Goal: Information Seeking & Learning: Learn about a topic

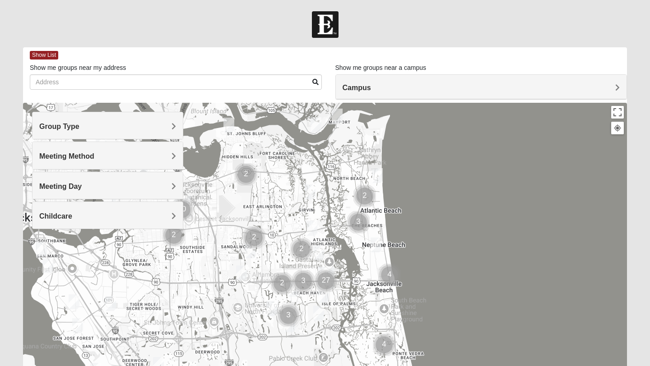
click at [141, 132] on div "Group Type" at bounding box center [107, 125] width 150 height 27
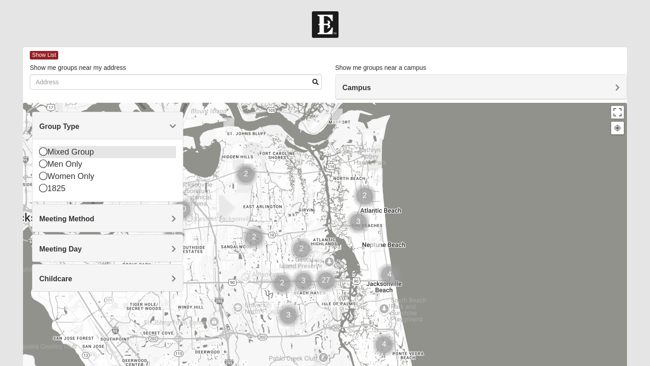
click at [83, 152] on div "Mixed Group" at bounding box center [107, 152] width 137 height 12
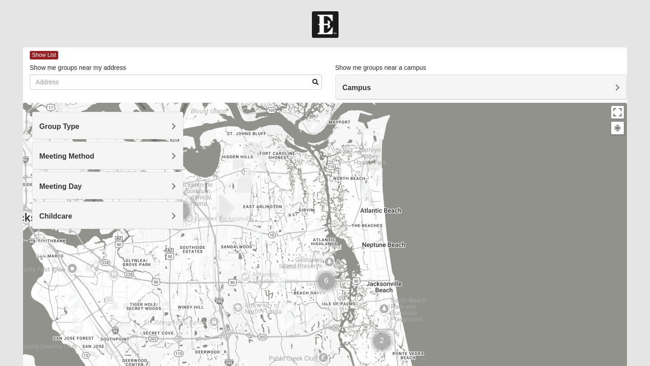
click at [131, 162] on div "Meeting Method" at bounding box center [107, 155] width 150 height 27
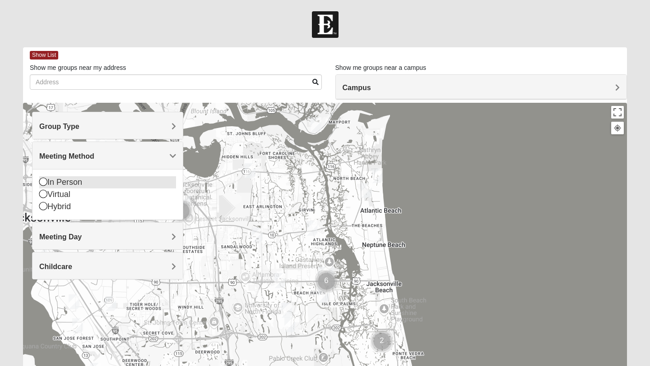
click at [78, 177] on div "In Person" at bounding box center [107, 182] width 137 height 12
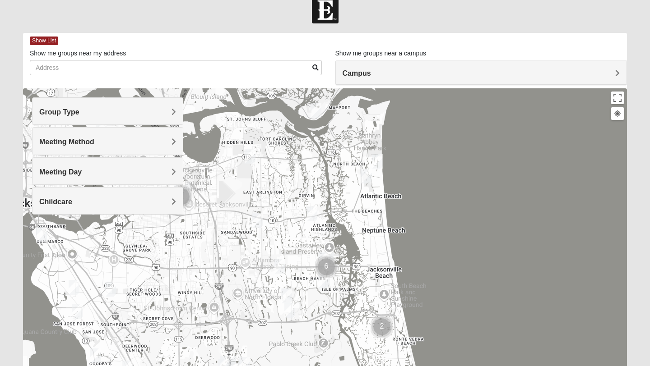
scroll to position [15, 0]
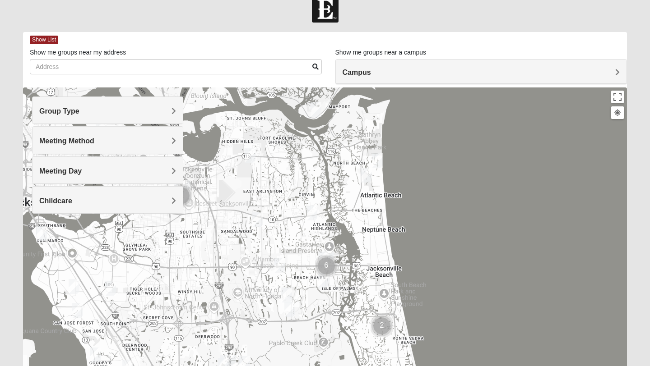
click at [130, 168] on h4 "Meeting Day" at bounding box center [107, 171] width 137 height 9
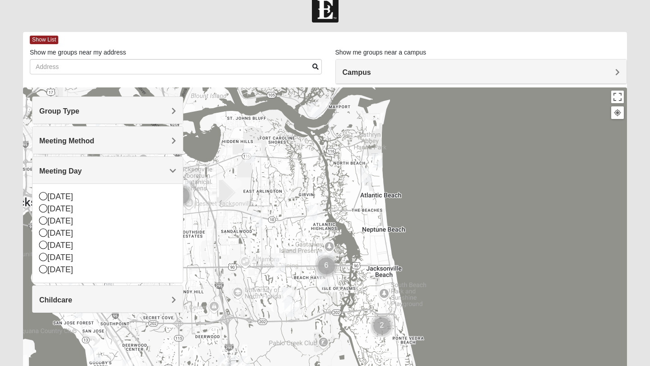
click at [130, 168] on h4 "Meeting Day" at bounding box center [107, 171] width 137 height 9
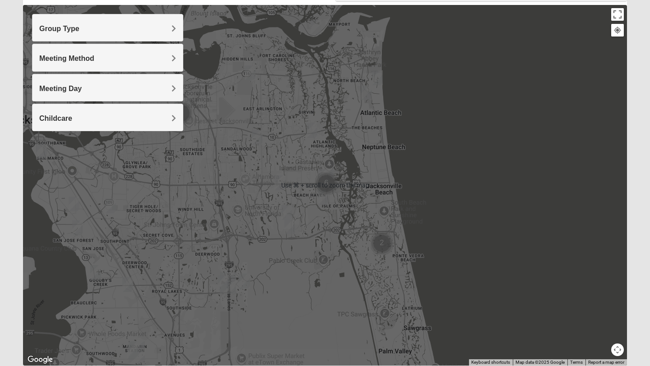
scroll to position [97, 0]
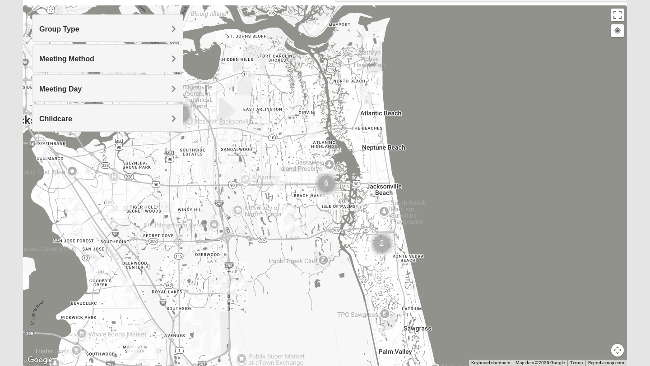
click at [385, 245] on img "Cluster of 2 groups" at bounding box center [382, 244] width 23 height 23
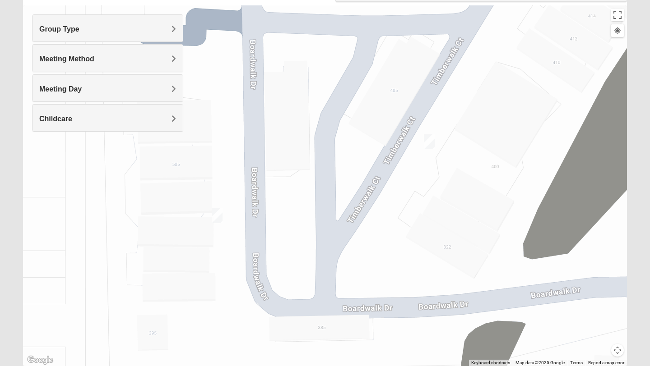
click at [218, 217] on img "Mixed Hays 32082" at bounding box center [217, 216] width 11 height 15
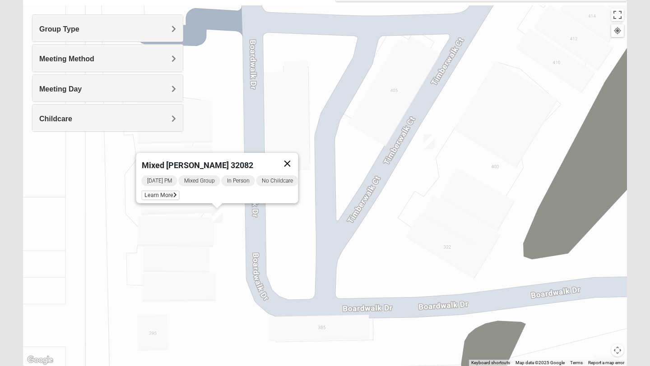
click at [293, 158] on button "Close" at bounding box center [288, 164] width 22 height 22
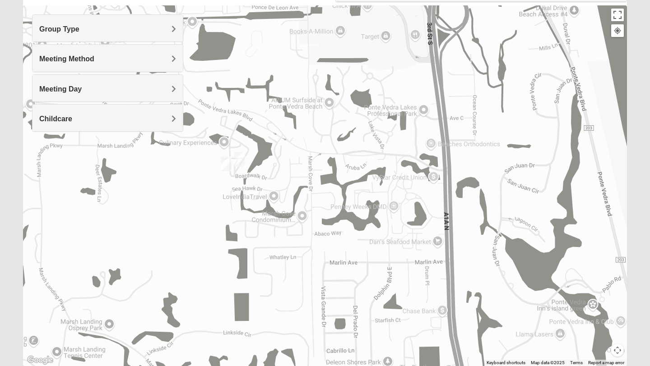
drag, startPoint x: 556, startPoint y: 109, endPoint x: 344, endPoint y: 158, distance: 217.1
click at [344, 157] on div at bounding box center [325, 185] width 604 height 361
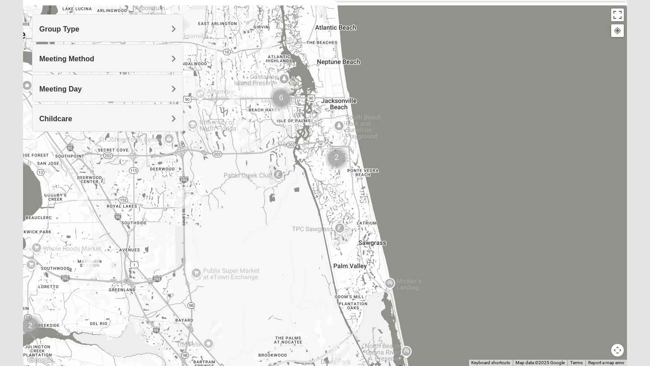
click at [148, 29] on h4 "Group Type" at bounding box center [107, 29] width 137 height 9
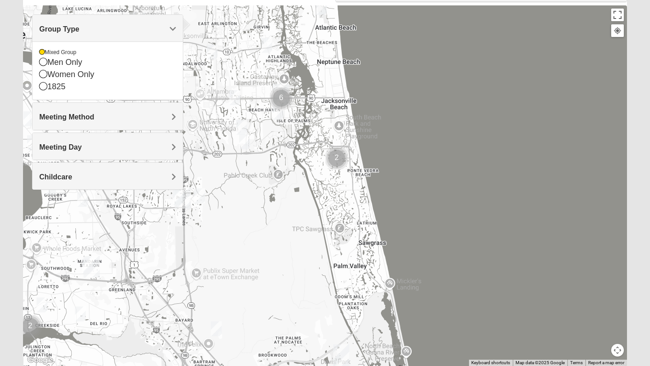
click at [107, 107] on div "Meeting Method" at bounding box center [107, 116] width 150 height 27
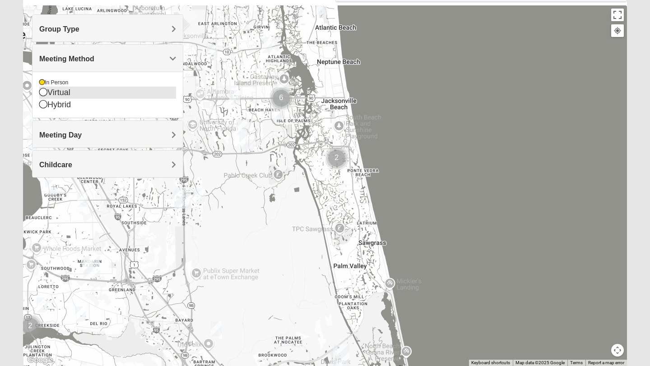
click at [119, 90] on div "Virtual" at bounding box center [107, 93] width 137 height 12
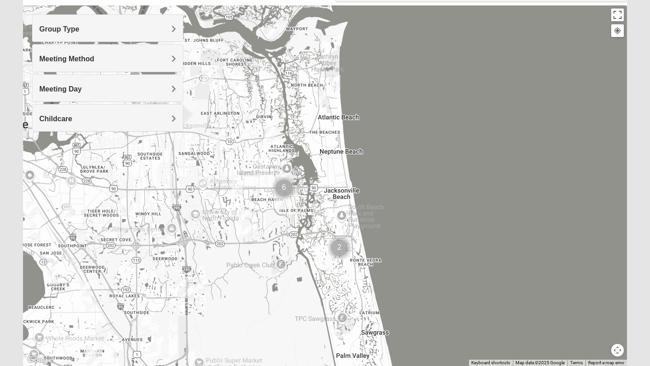
drag, startPoint x: 323, startPoint y: 56, endPoint x: 325, endPoint y: 146, distance: 89.8
click at [325, 146] on div at bounding box center [325, 185] width 604 height 361
click at [328, 102] on img "Mixed Settembrini 32233" at bounding box center [323, 96] width 11 height 15
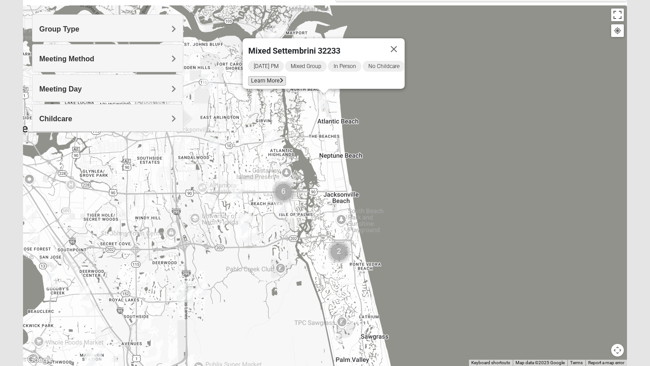
click at [269, 76] on span "Learn More" at bounding box center [267, 80] width 38 height 9
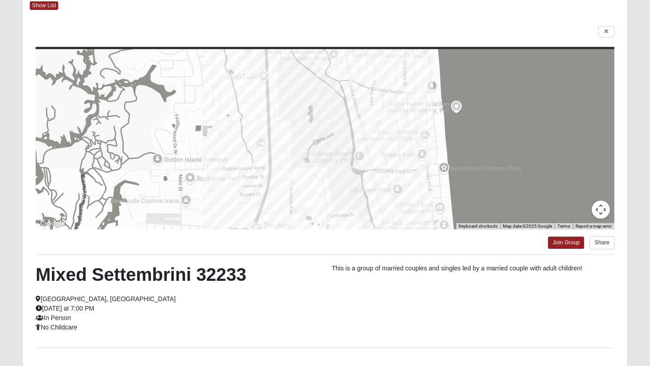
scroll to position [46, 0]
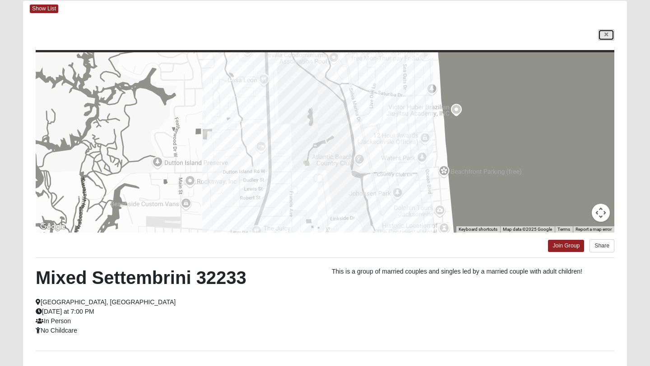
click at [604, 36] on icon at bounding box center [606, 34] width 4 height 5
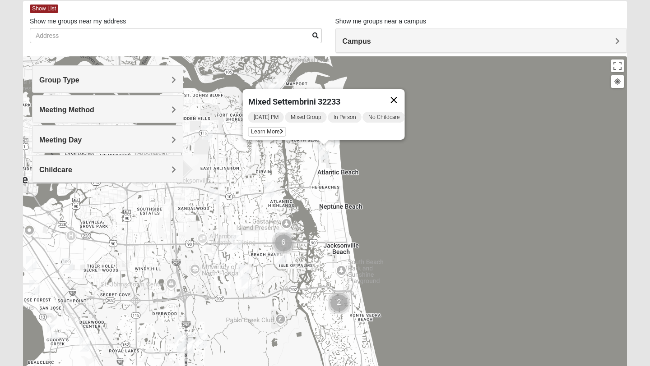
click at [401, 89] on button "Close" at bounding box center [394, 100] width 22 height 22
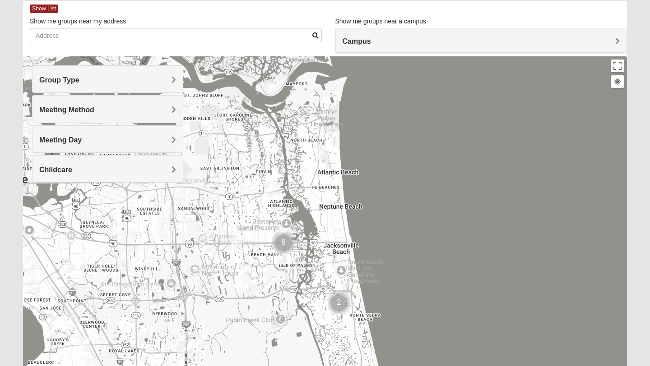
click at [335, 134] on img "Mixed Lammie 32233" at bounding box center [334, 137] width 11 height 15
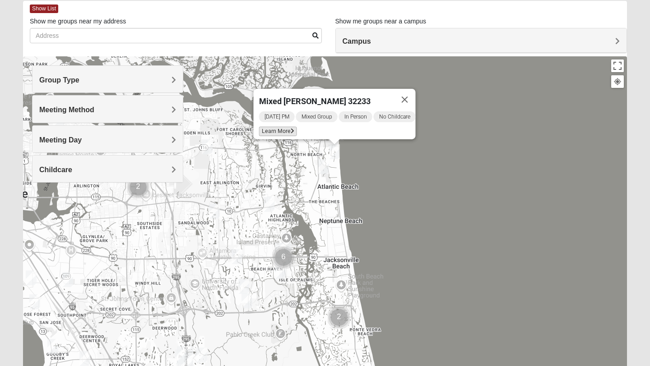
click at [278, 127] on span "Learn More" at bounding box center [278, 131] width 38 height 9
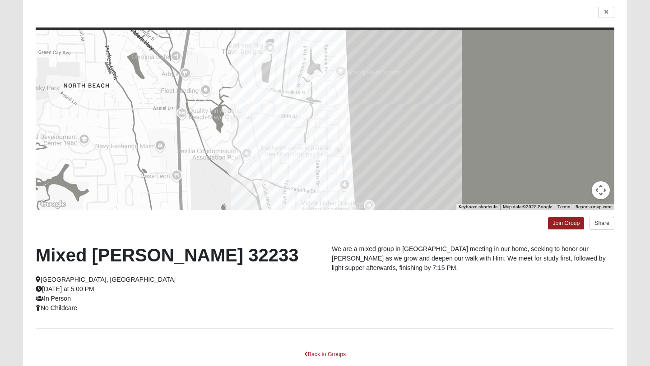
scroll to position [62, 0]
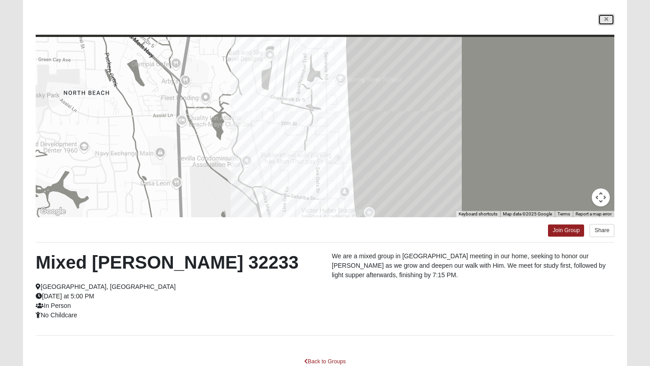
click at [605, 20] on icon at bounding box center [606, 19] width 4 height 5
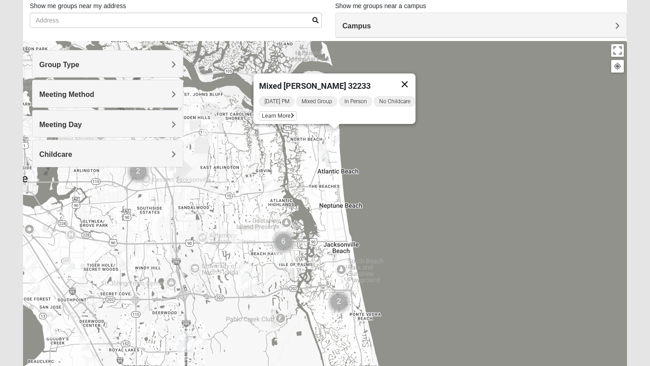
click at [410, 74] on button "Close" at bounding box center [405, 85] width 22 height 22
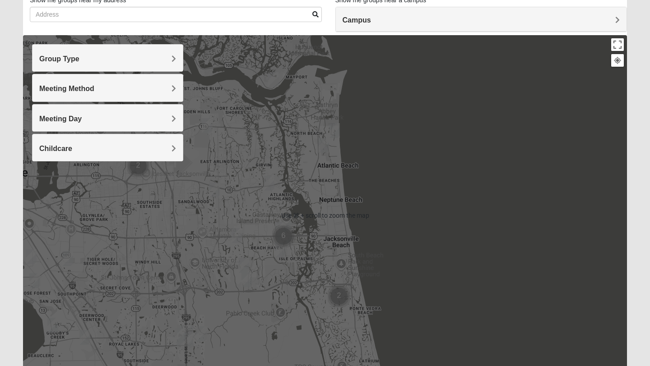
scroll to position [70, 0]
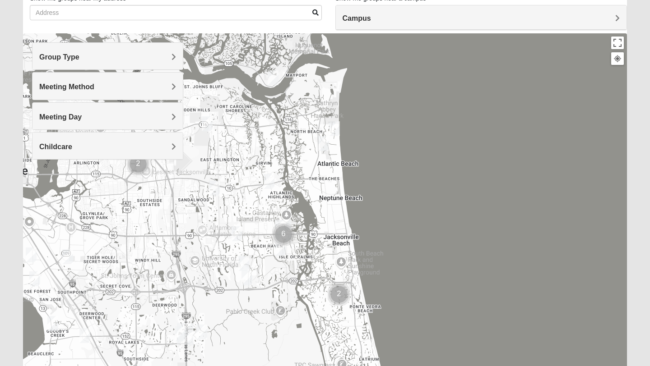
click at [283, 252] on img "Mixed Irish 32224" at bounding box center [280, 248] width 11 height 15
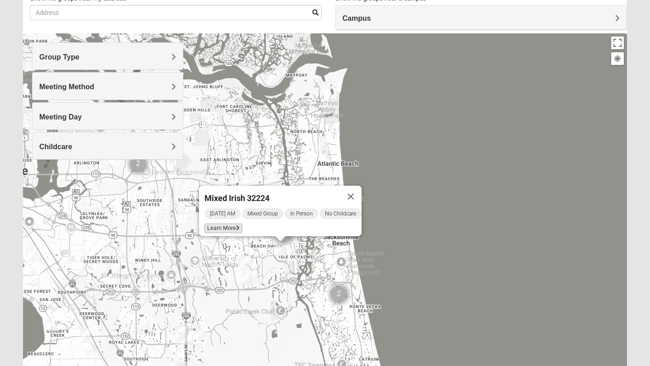
click at [231, 224] on span "Learn More" at bounding box center [223, 228] width 38 height 9
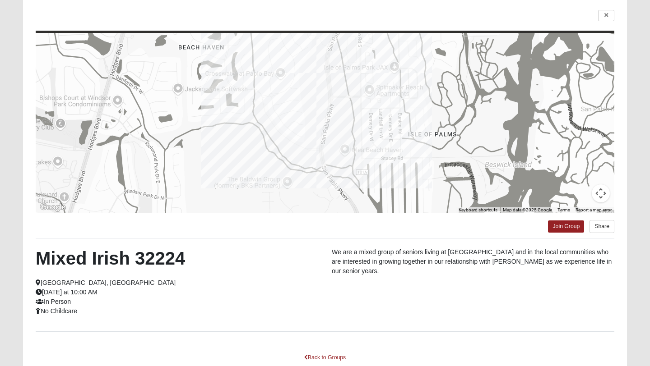
scroll to position [61, 0]
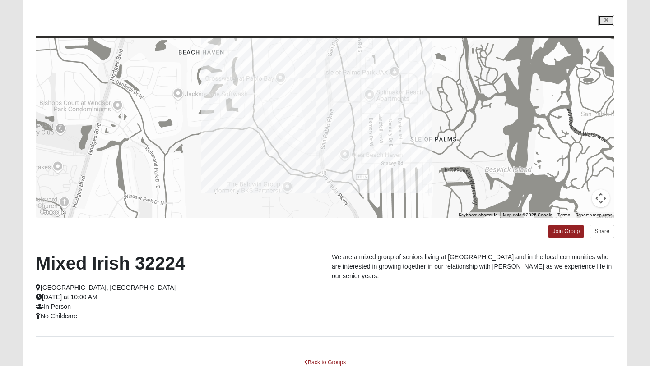
click at [605, 19] on icon at bounding box center [606, 20] width 4 height 5
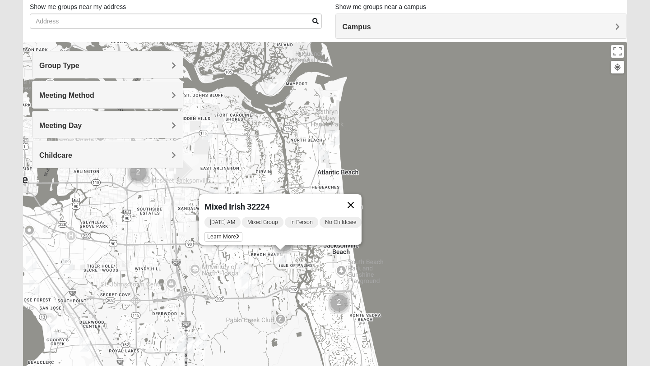
click at [362, 197] on button "Close" at bounding box center [351, 206] width 22 height 22
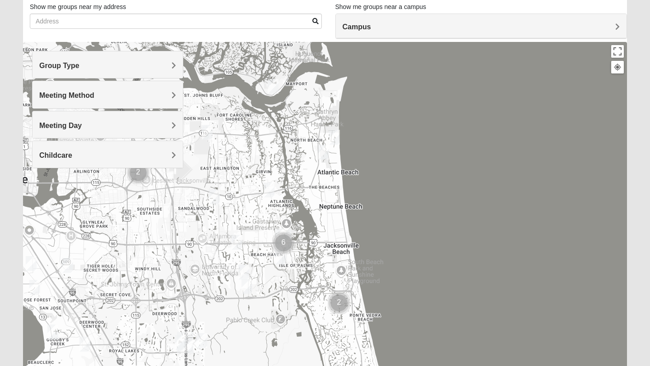
click at [239, 236] on img "Mixed Russ/Shamblin 32244" at bounding box center [237, 242] width 11 height 15
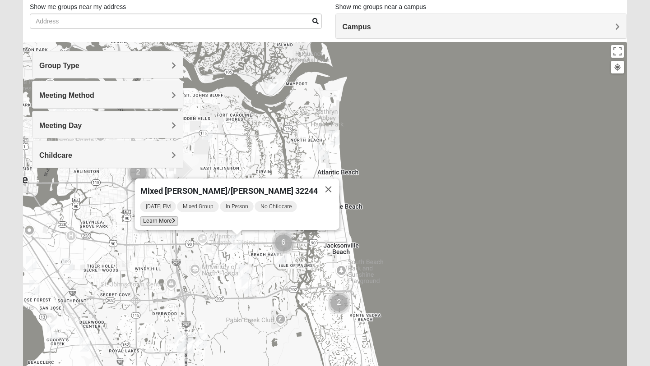
click at [178, 217] on span "Learn More" at bounding box center [159, 221] width 38 height 9
click at [318, 182] on button "Close" at bounding box center [329, 190] width 22 height 22
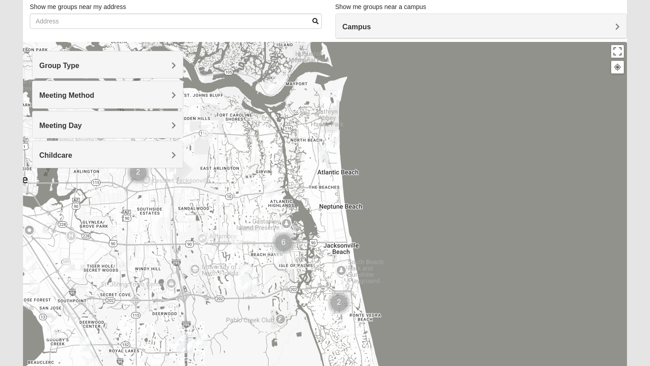
click at [266, 189] on img "Mixed Luehring 32224" at bounding box center [269, 190] width 11 height 15
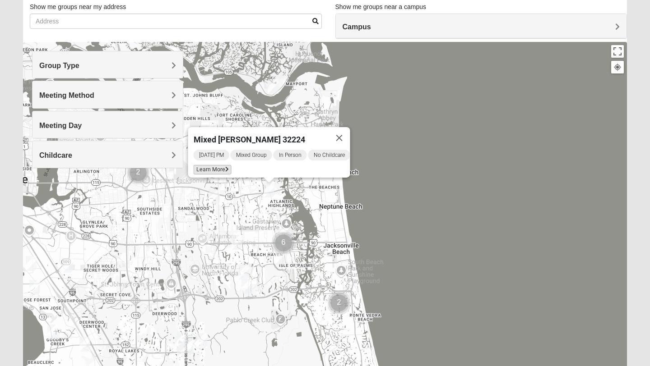
click at [216, 165] on span "Learn More" at bounding box center [213, 169] width 38 height 9
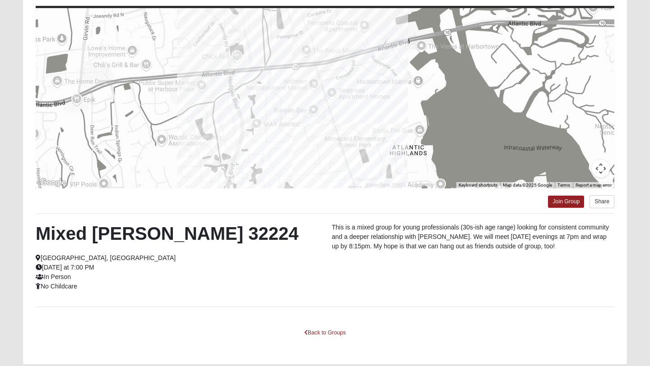
scroll to position [30, 0]
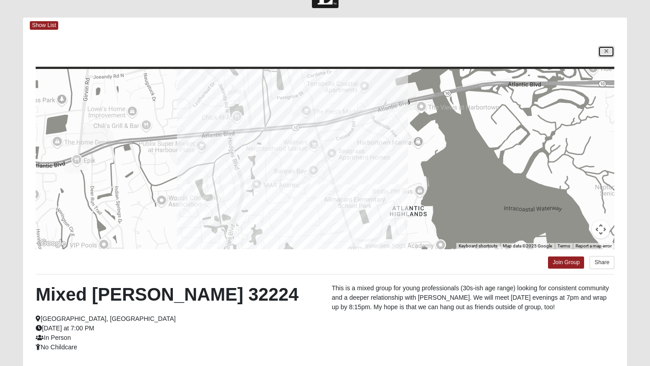
click at [612, 54] on link at bounding box center [606, 51] width 16 height 11
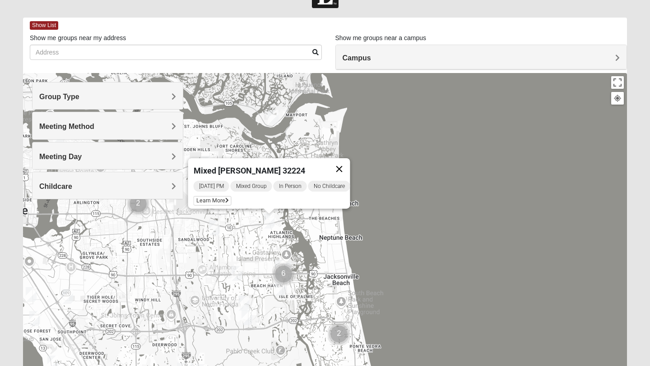
click at [343, 158] on button "Close" at bounding box center [340, 169] width 22 height 22
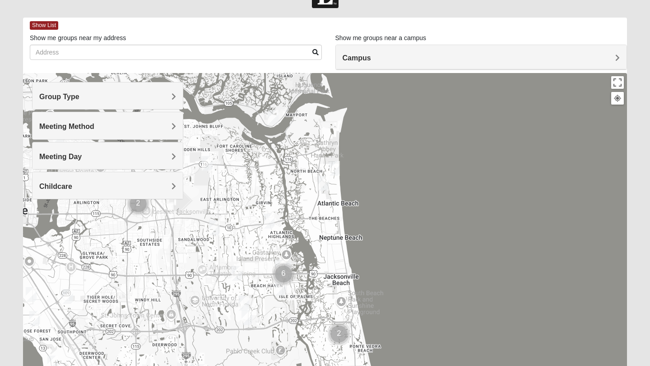
click at [214, 232] on img "Mixed Maytum 32224" at bounding box center [214, 228] width 11 height 15
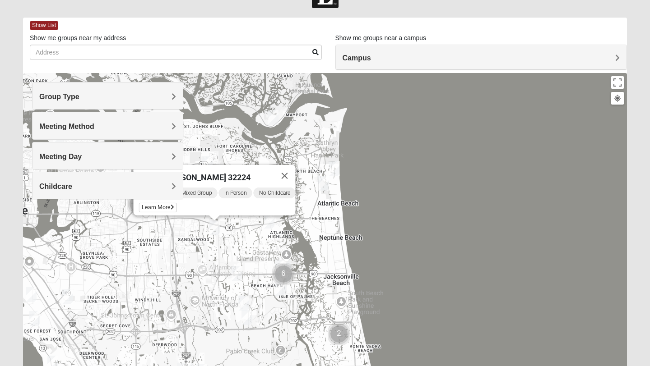
click at [160, 202] on div "Group Type Mixed Group Men Only Women Only 1825 Meeting Method In Person Virtua…" at bounding box center [107, 145] width 151 height 126
drag, startPoint x: 242, startPoint y: 177, endPoint x: 290, endPoint y: 176, distance: 47.8
click at [290, 176] on div "Mixed [PERSON_NAME] 32224" at bounding box center [217, 176] width 157 height 22
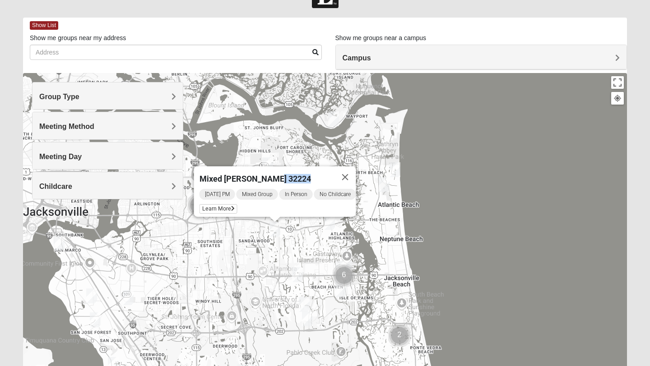
drag, startPoint x: 168, startPoint y: 265, endPoint x: 245, endPoint y: 270, distance: 76.9
click at [245, 270] on div "Mixed [PERSON_NAME] 32224 [DATE] PM Mixed Group In Person No Childcare Learn Mo…" at bounding box center [325, 253] width 604 height 361
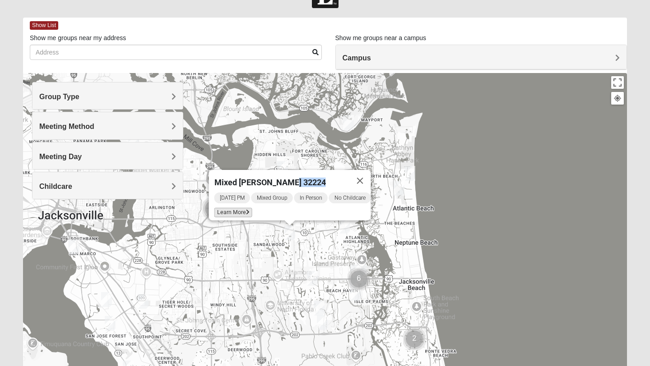
click at [231, 208] on span "Learn More" at bounding box center [233, 212] width 38 height 9
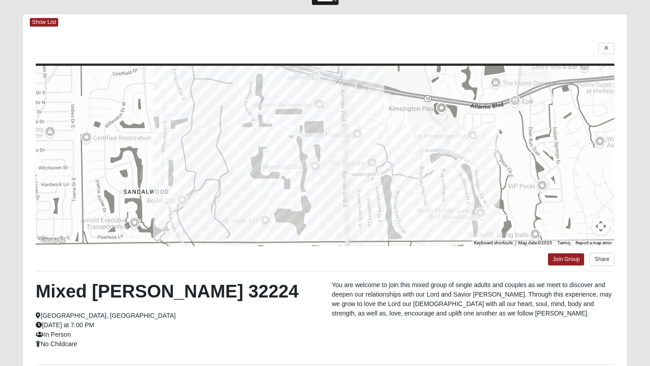
scroll to position [30, 0]
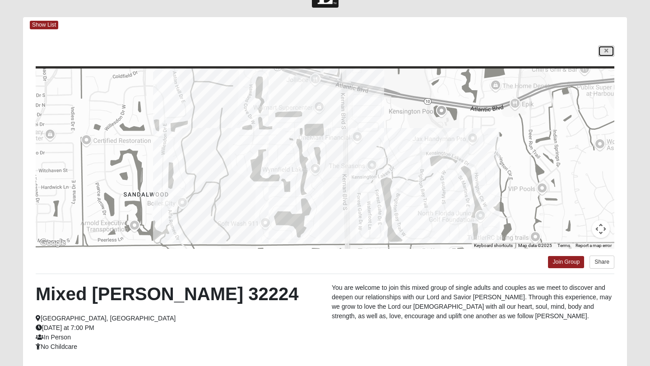
click at [603, 47] on link at bounding box center [606, 51] width 16 height 11
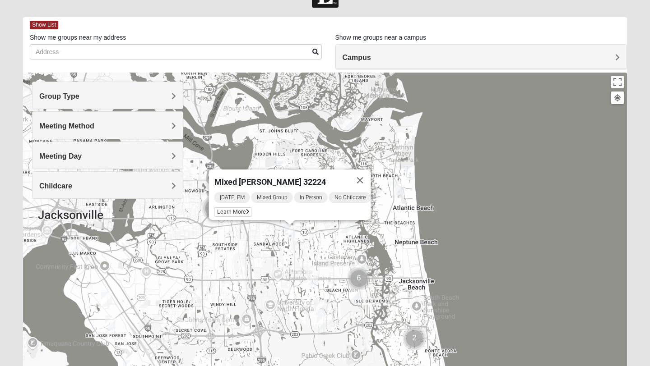
click at [388, 60] on h4 "Campus" at bounding box center [482, 57] width 278 height 9
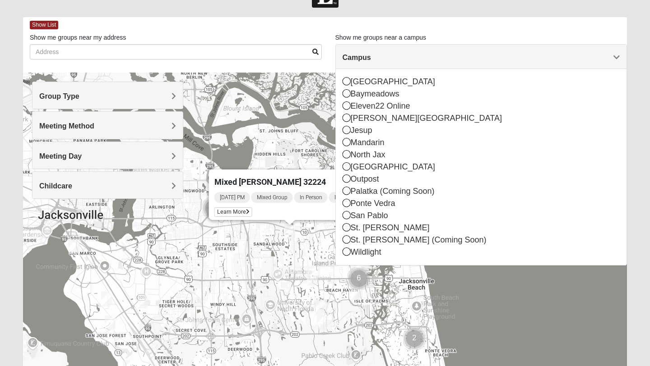
click at [387, 61] on h4 "Campus" at bounding box center [482, 57] width 278 height 9
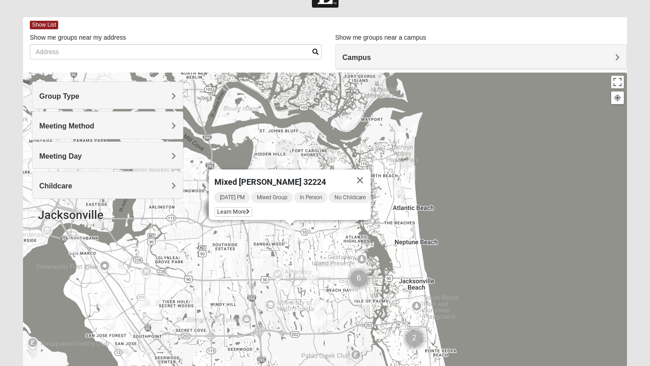
click at [116, 88] on div "Group Type" at bounding box center [107, 95] width 150 height 27
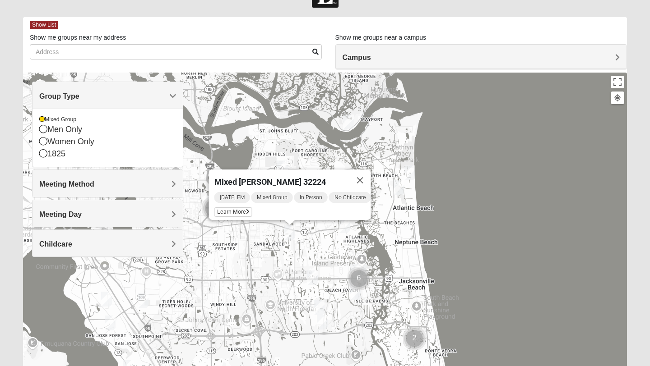
click at [116, 88] on div "Group Type" at bounding box center [107, 95] width 150 height 27
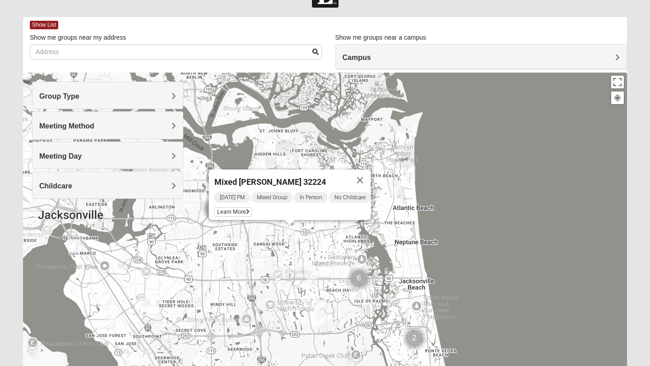
click at [117, 118] on div "Meeting Method" at bounding box center [107, 125] width 150 height 27
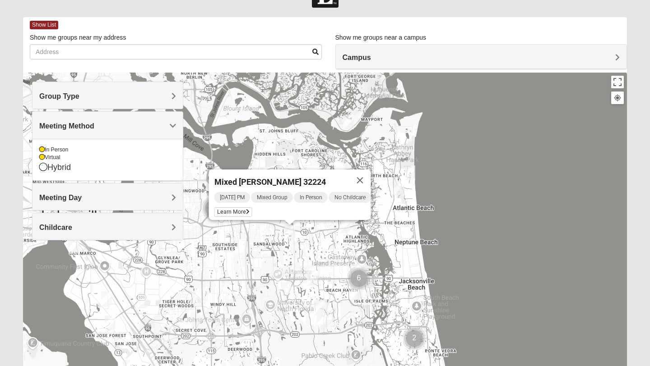
click at [118, 119] on div "Meeting Method" at bounding box center [107, 125] width 150 height 27
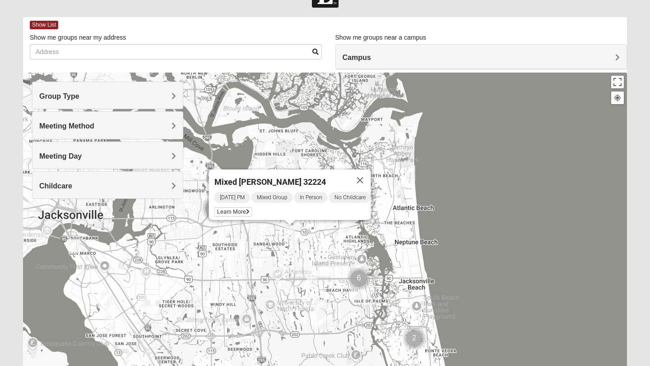
click at [122, 149] on div "Meeting Day" at bounding box center [107, 155] width 150 height 27
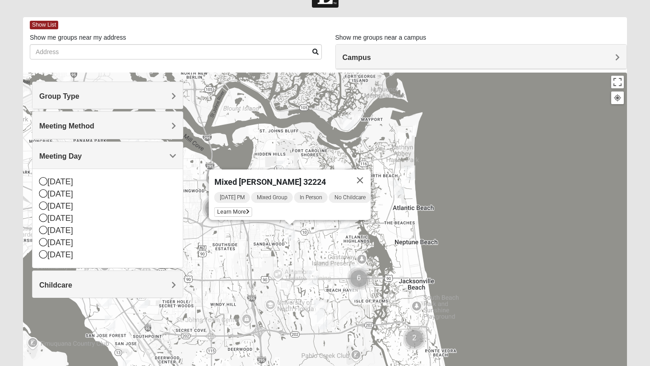
click at [122, 149] on div "Meeting Day" at bounding box center [107, 155] width 150 height 27
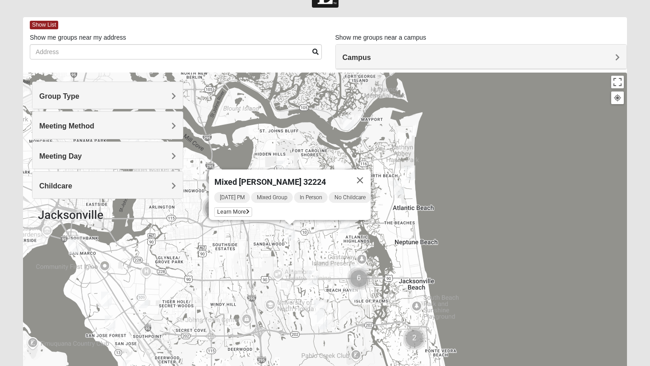
click at [119, 187] on h4 "Childcare" at bounding box center [107, 186] width 137 height 9
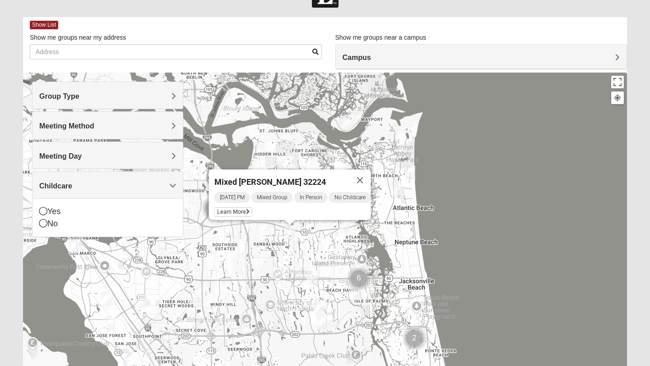
click at [119, 187] on h4 "Childcare" at bounding box center [107, 186] width 137 height 9
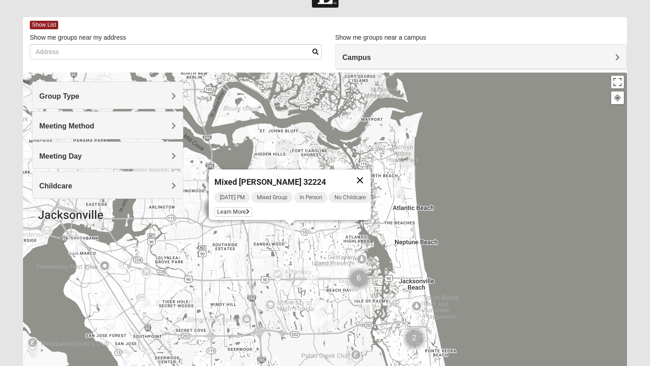
click at [368, 172] on button "Close" at bounding box center [360, 181] width 22 height 22
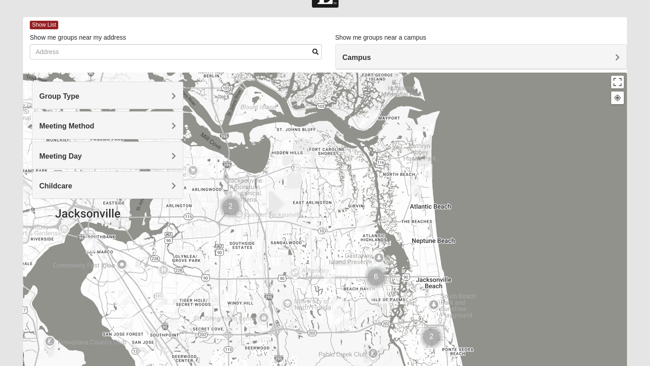
drag, startPoint x: 292, startPoint y: 242, endPoint x: 308, endPoint y: 238, distance: 16.7
click at [308, 238] on div at bounding box center [325, 253] width 604 height 361
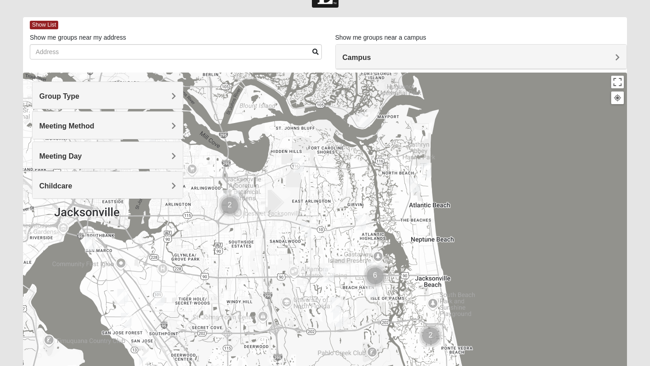
click at [374, 265] on img "Cluster of 6 groups" at bounding box center [375, 276] width 23 height 23
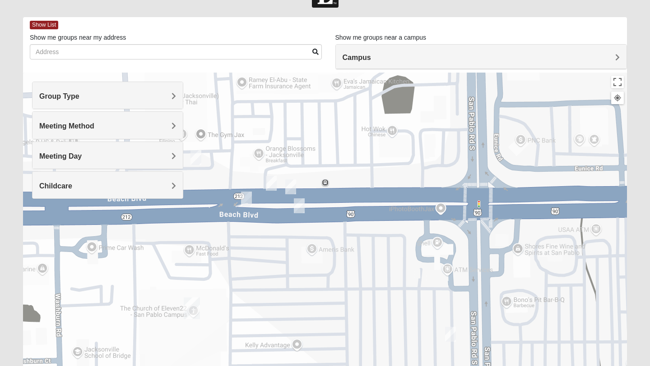
click at [194, 301] on img "San Pablo" at bounding box center [192, 309] width 16 height 22
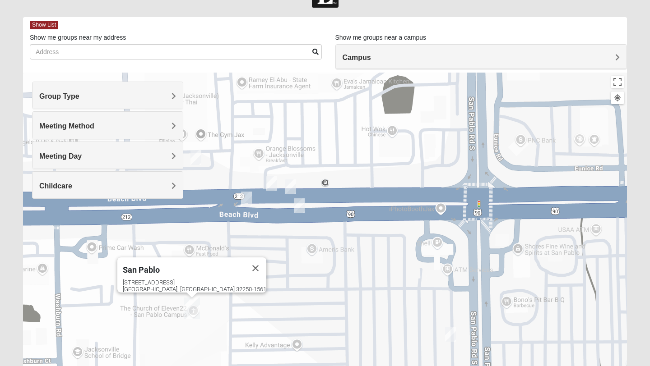
click at [90, 98] on h4 "Group Type" at bounding box center [107, 96] width 137 height 9
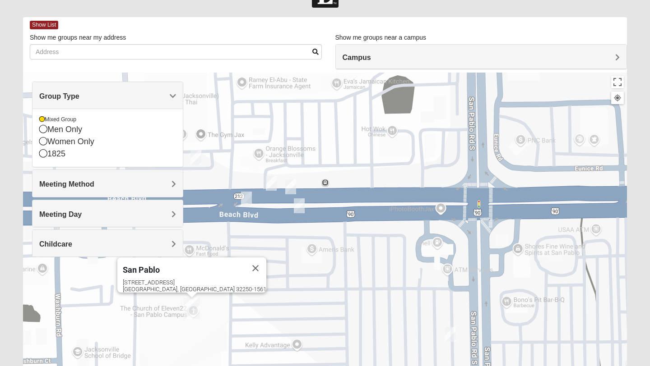
click at [90, 97] on h4 "Group Type" at bounding box center [107, 96] width 137 height 9
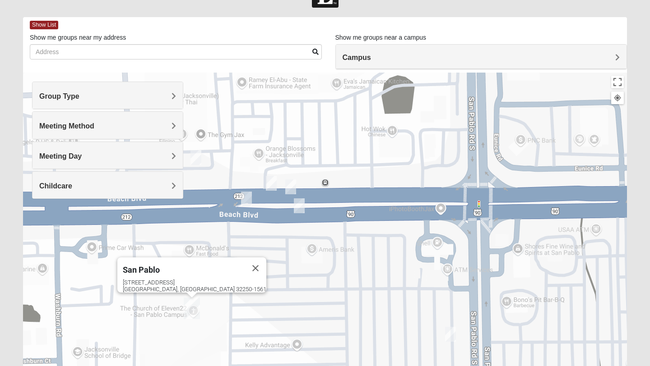
click at [391, 55] on h4 "Campus" at bounding box center [482, 57] width 278 height 9
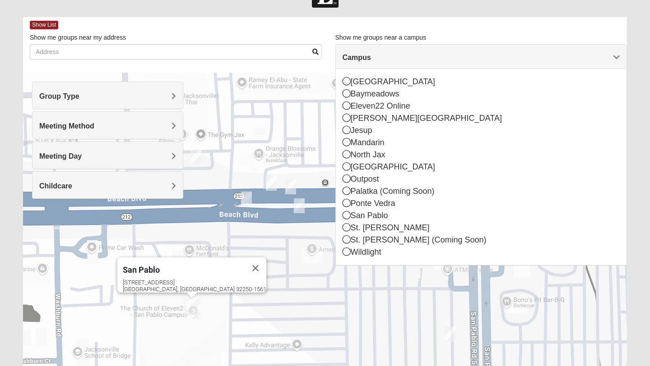
click at [391, 55] on h4 "Campus" at bounding box center [482, 57] width 278 height 9
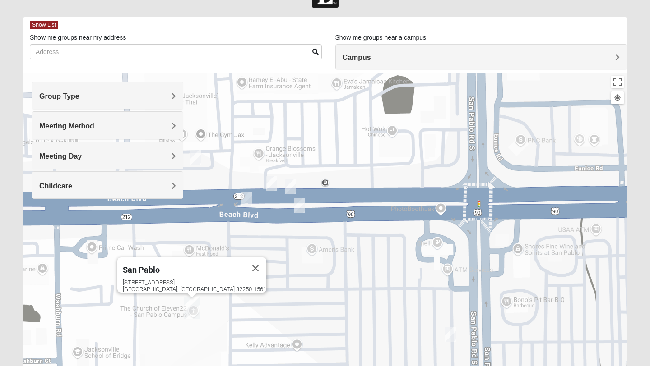
click at [389, 47] on div "Campus" at bounding box center [481, 57] width 291 height 24
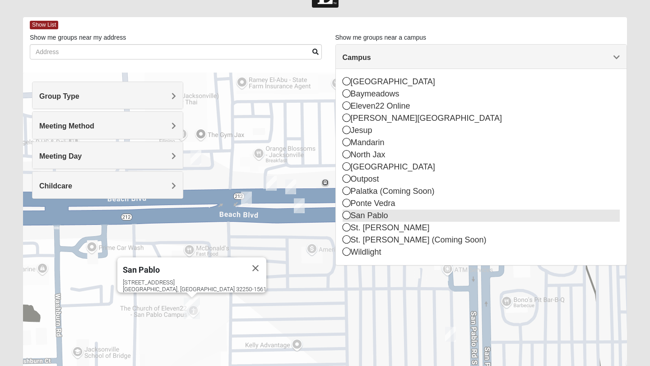
click at [365, 219] on div "San Pablo" at bounding box center [482, 216] width 278 height 12
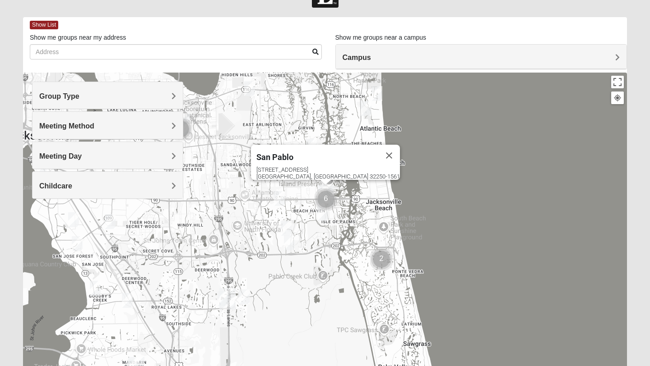
drag, startPoint x: 393, startPoint y: 273, endPoint x: 393, endPoint y: 224, distance: 49.2
click at [393, 224] on div "[GEOGRAPHIC_DATA] [STREET_ADDRESS]" at bounding box center [325, 253] width 604 height 361
click at [326, 217] on img "Mixed Irish 32224" at bounding box center [322, 214] width 11 height 15
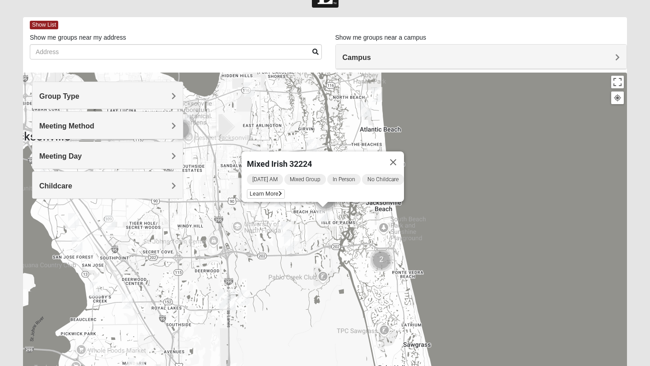
click at [288, 229] on img "Mixed Slack 32224" at bounding box center [286, 229] width 11 height 15
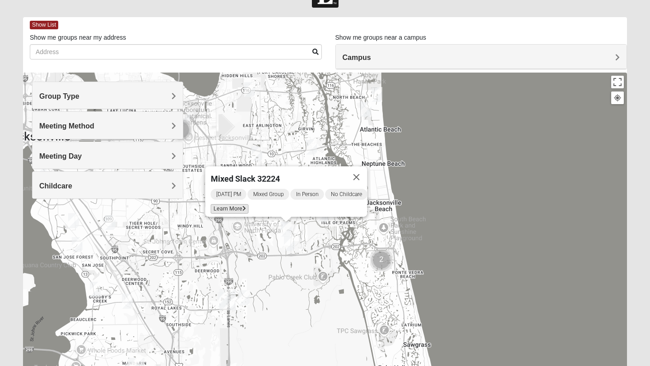
click at [237, 207] on span "Learn More" at bounding box center [230, 208] width 38 height 9
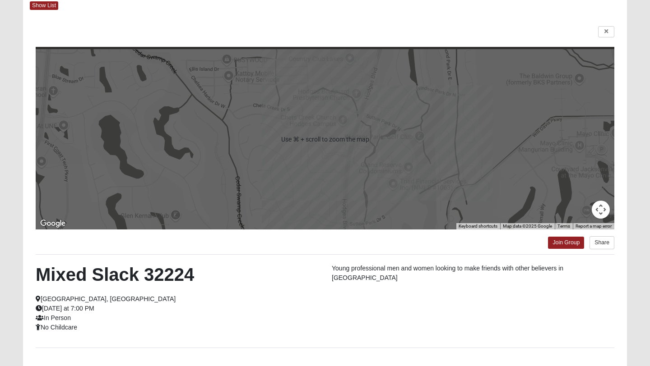
scroll to position [49, 0]
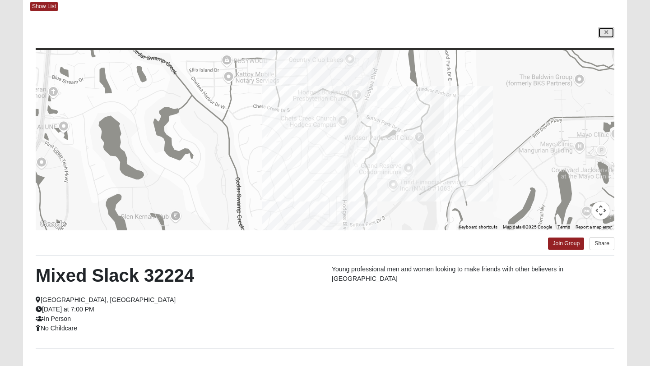
click at [607, 34] on icon at bounding box center [606, 32] width 4 height 5
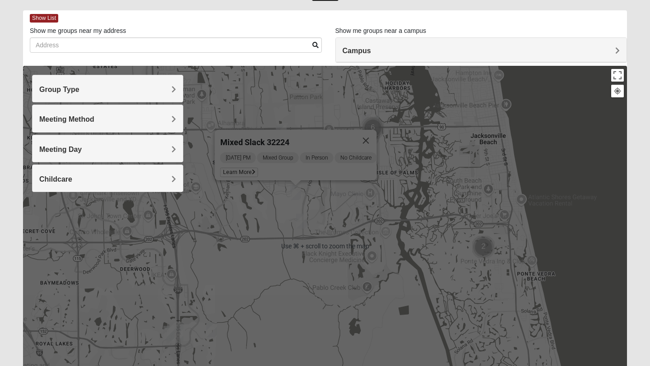
scroll to position [32, 0]
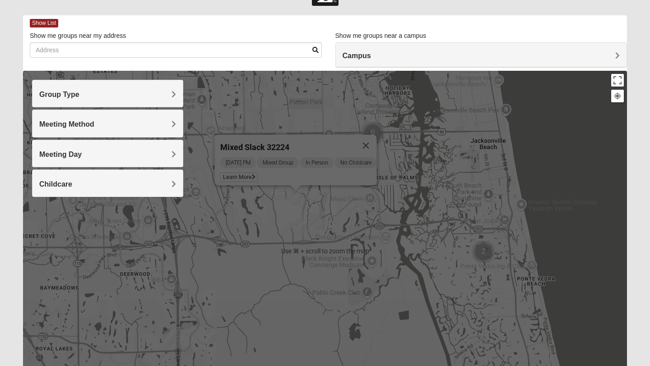
click at [312, 249] on div "Mixed Slack 32224 [DATE] PM Mixed Group In Person No Childcare Learn More" at bounding box center [325, 251] width 604 height 361
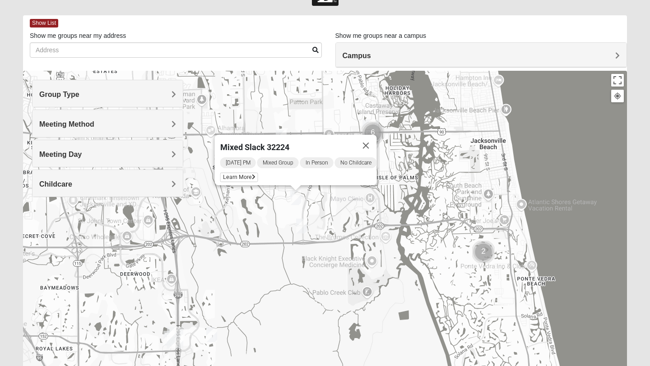
click at [297, 200] on img "Mixed Slack 32224" at bounding box center [295, 197] width 11 height 15
click at [302, 229] on img "Mixed Robertson 32224" at bounding box center [301, 226] width 11 height 15
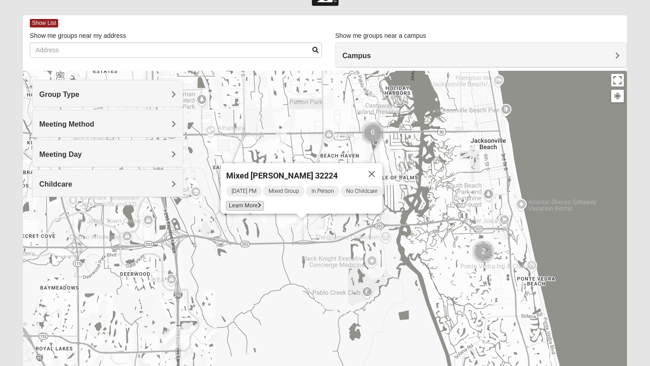
click at [243, 201] on span "Learn More" at bounding box center [245, 205] width 38 height 9
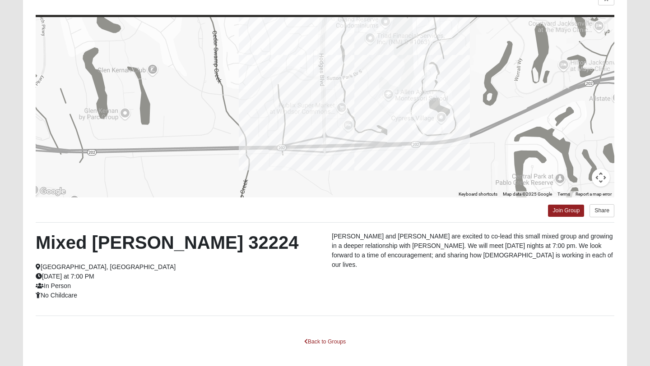
scroll to position [60, 0]
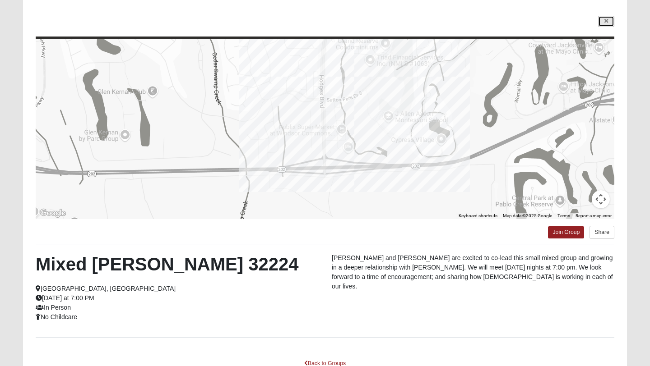
click at [606, 19] on icon at bounding box center [606, 21] width 4 height 5
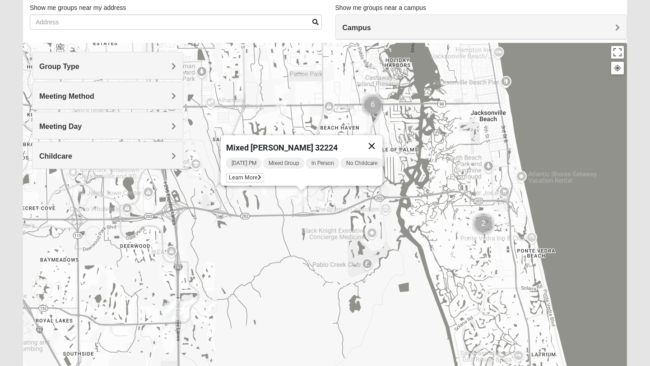
click at [383, 141] on button "Close" at bounding box center [372, 146] width 22 height 22
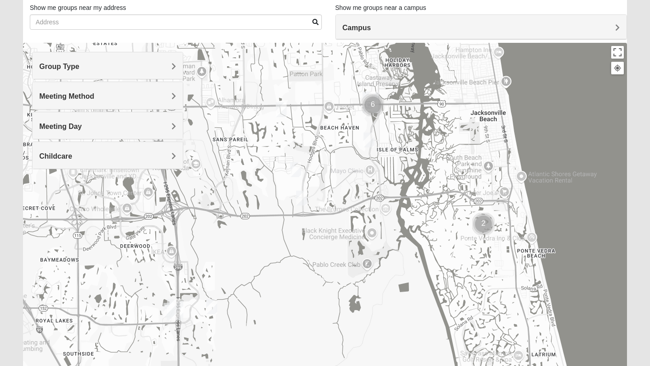
click at [298, 171] on img "Mixed Slack 32224" at bounding box center [295, 169] width 11 height 15
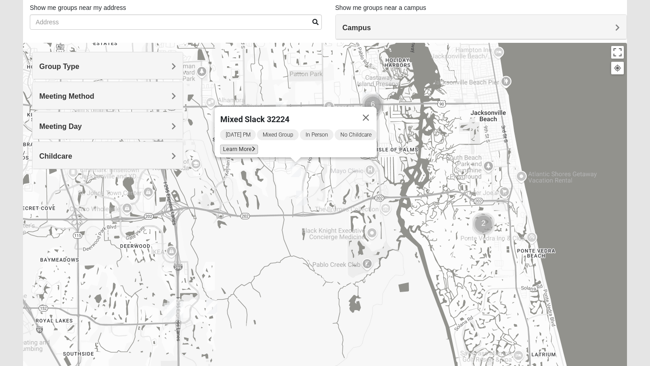
click at [252, 147] on icon at bounding box center [254, 149] width 4 height 5
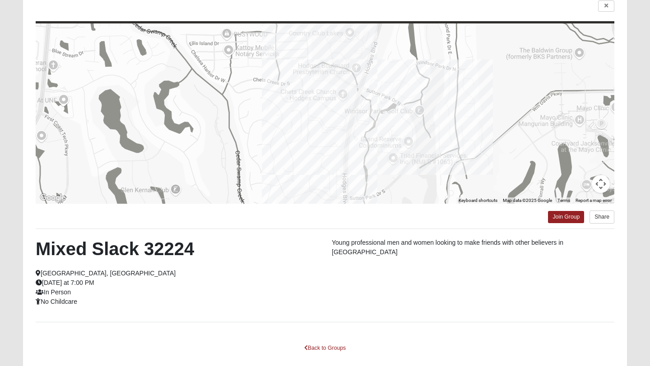
scroll to position [76, 0]
click at [610, 9] on link at bounding box center [606, 5] width 16 height 11
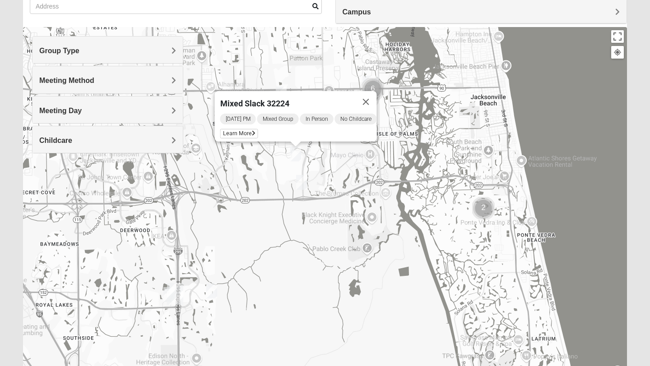
click at [299, 182] on img "Mixed Robertson 32224" at bounding box center [301, 182] width 11 height 15
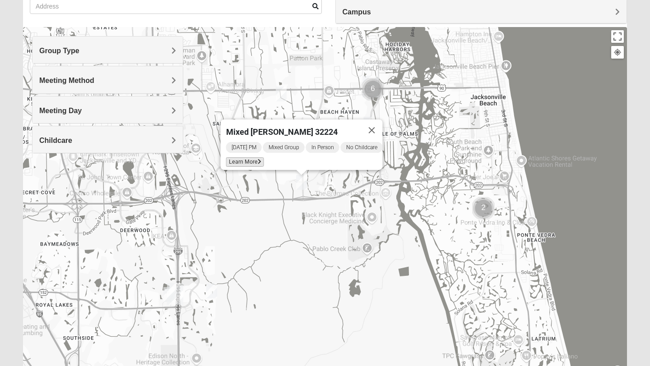
click at [248, 160] on span "Learn More" at bounding box center [245, 162] width 38 height 9
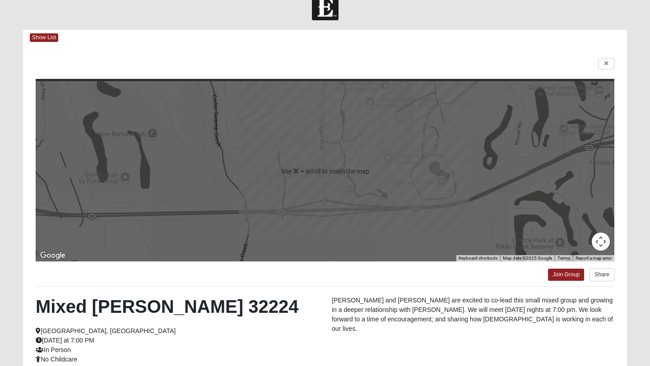
scroll to position [18, 0]
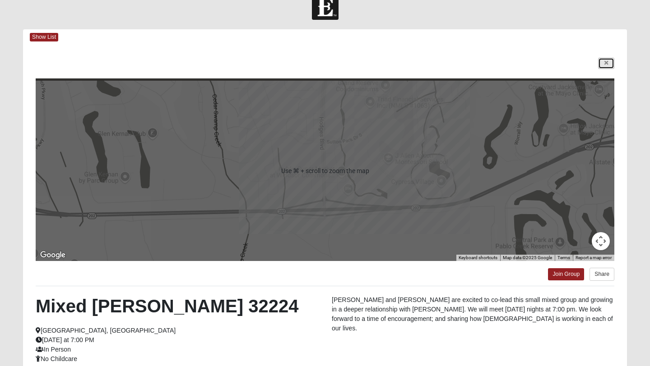
click at [603, 59] on link at bounding box center [606, 63] width 16 height 11
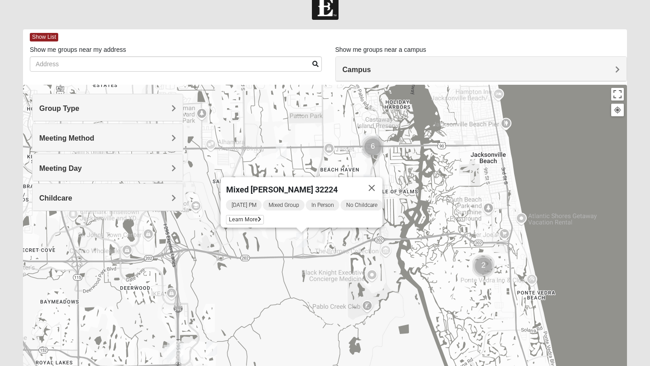
click at [281, 154] on img "Mixed Russ/Shamblin 32244" at bounding box center [281, 151] width 11 height 15
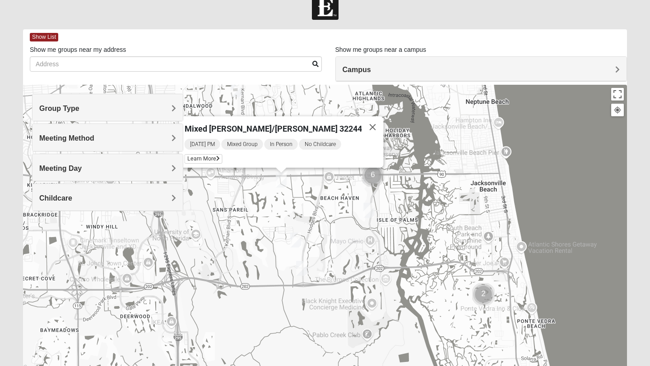
click at [373, 175] on img "Cluster of 6 groups" at bounding box center [373, 175] width 23 height 23
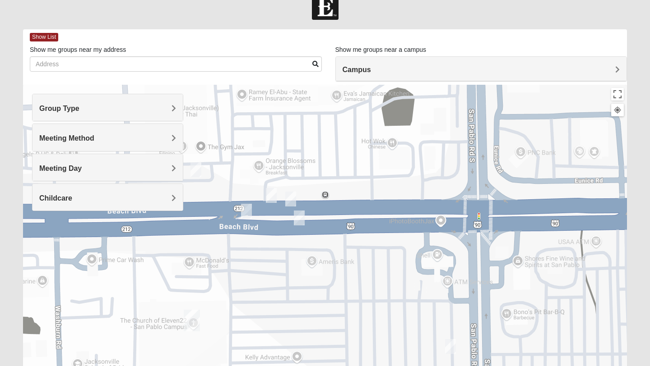
click at [300, 219] on img "Mixed Salas 32250" at bounding box center [299, 218] width 11 height 15
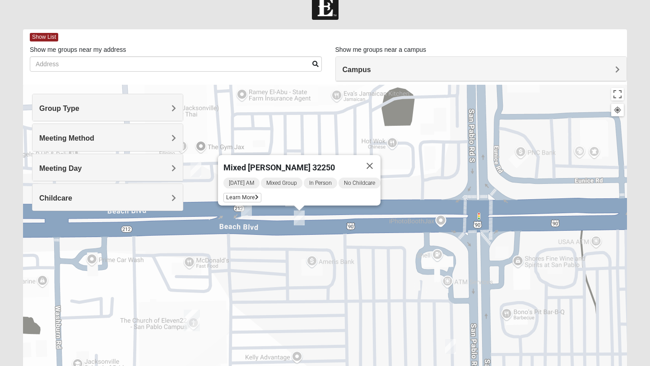
click at [245, 218] on img "On Campus Mixed Smith 32250" at bounding box center [246, 211] width 11 height 15
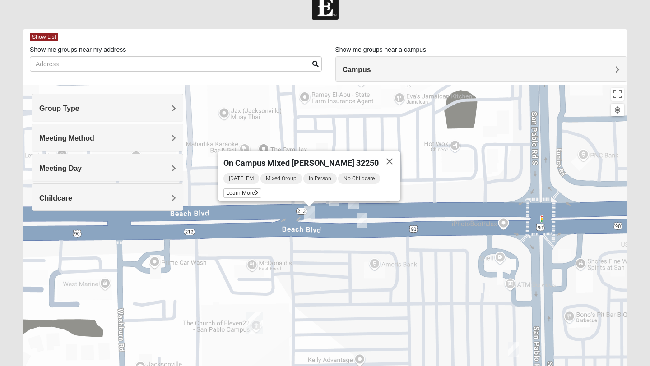
drag, startPoint x: 257, startPoint y: 225, endPoint x: 321, endPoint y: 227, distance: 63.7
click at [321, 227] on div "On Campus Mixed [PERSON_NAME] 32250 [DATE] PM Mixed Group In Person No Childcar…" at bounding box center [325, 265] width 604 height 361
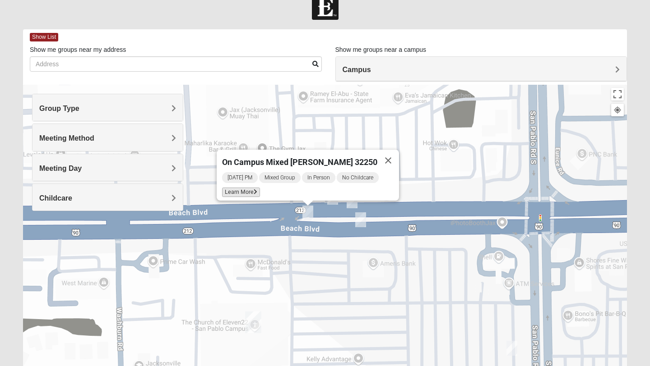
click at [259, 189] on span "Learn More" at bounding box center [241, 192] width 38 height 9
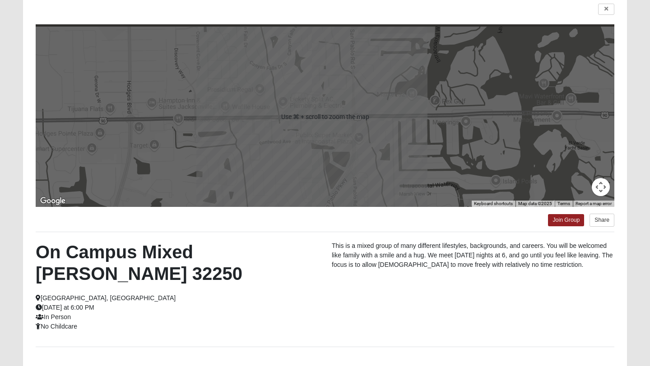
scroll to position [20, 0]
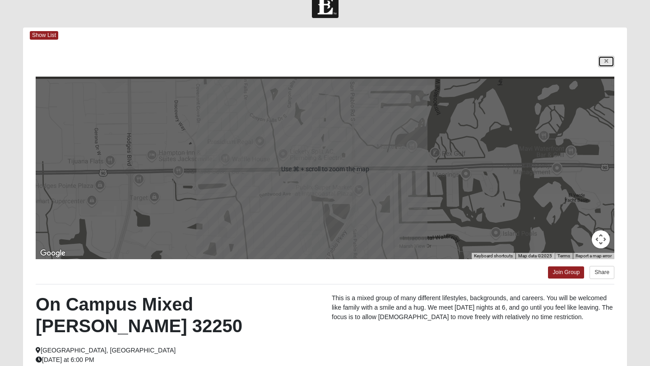
click at [609, 60] on link at bounding box center [606, 61] width 16 height 11
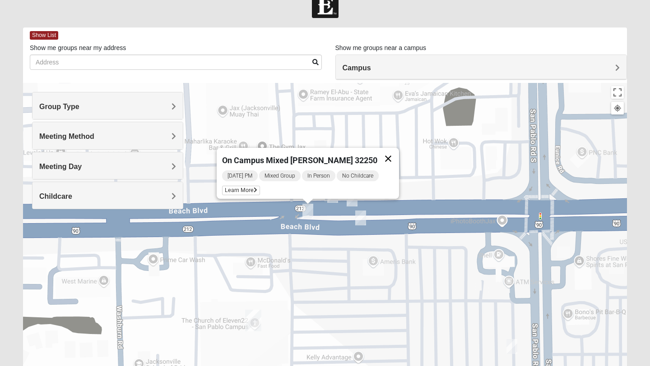
click at [379, 150] on button "Close" at bounding box center [388, 159] width 22 height 22
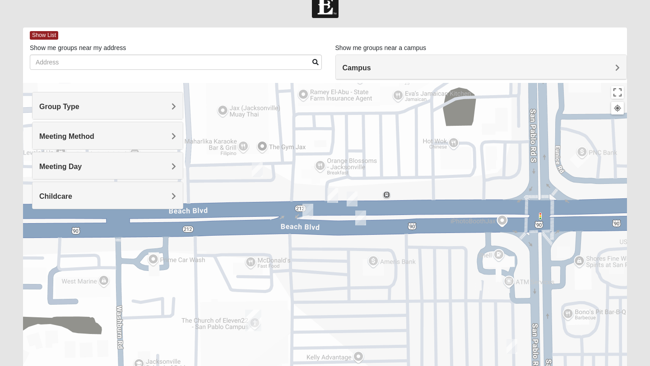
click at [330, 195] on img "On Campus Mixed Salazar 32250" at bounding box center [332, 195] width 11 height 15
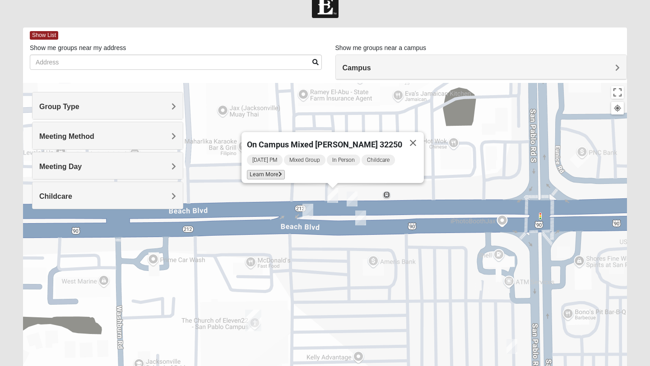
click at [282, 172] on icon at bounding box center [280, 174] width 4 height 5
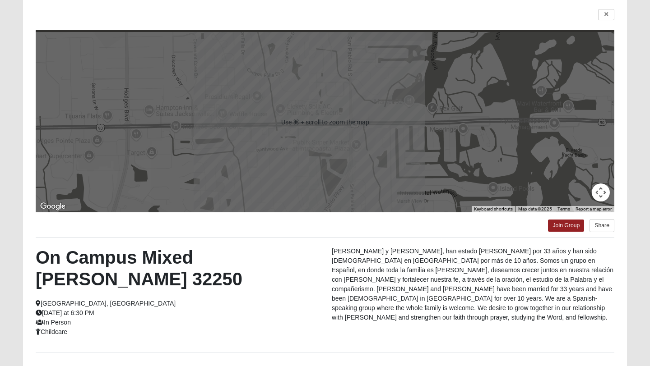
scroll to position [0, 0]
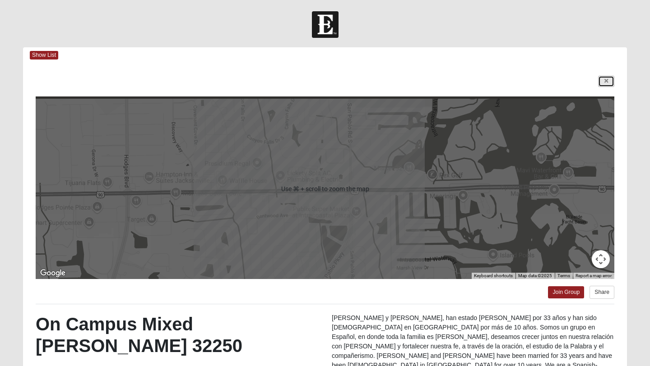
click at [603, 79] on link at bounding box center [606, 81] width 16 height 11
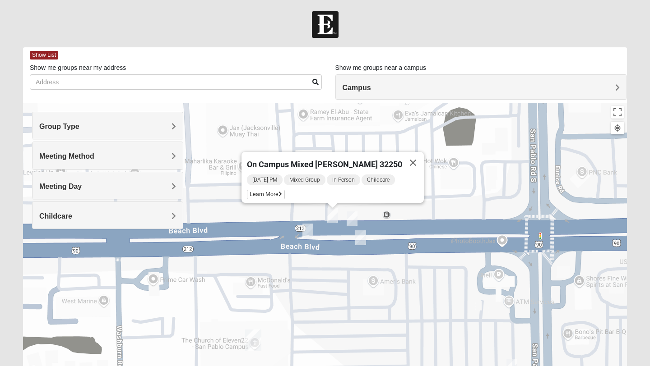
click at [351, 219] on img "On Campus Mixed Long 32250" at bounding box center [352, 219] width 11 height 15
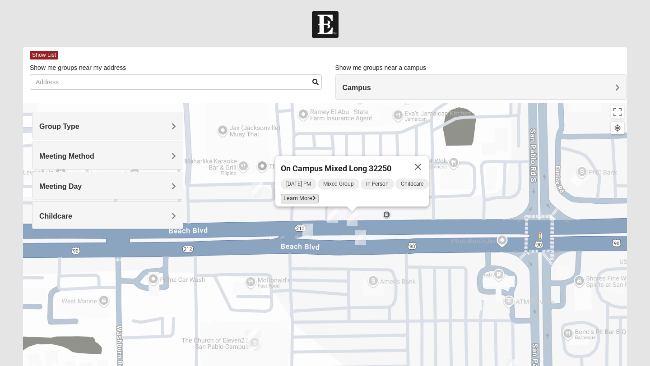
click at [312, 196] on icon at bounding box center [314, 198] width 4 height 5
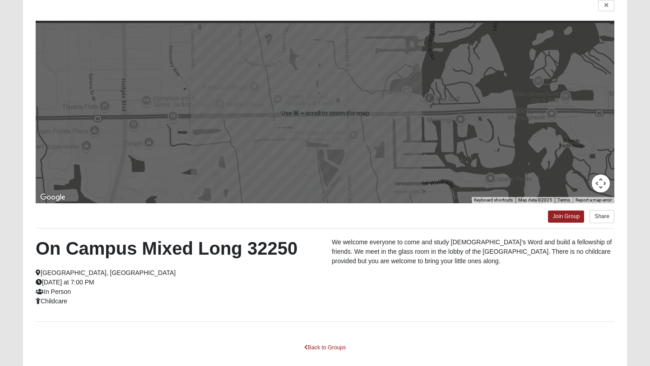
scroll to position [74, 0]
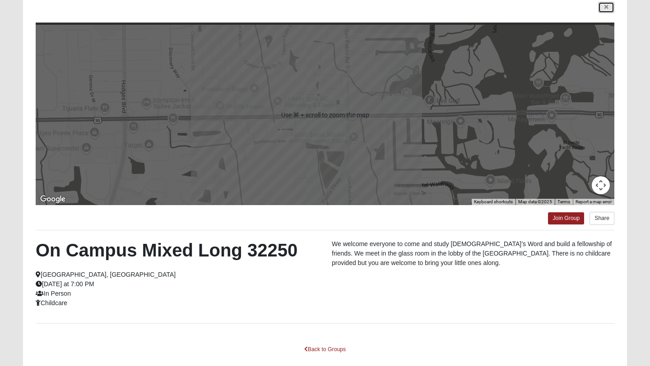
click at [607, 11] on link at bounding box center [606, 7] width 16 height 11
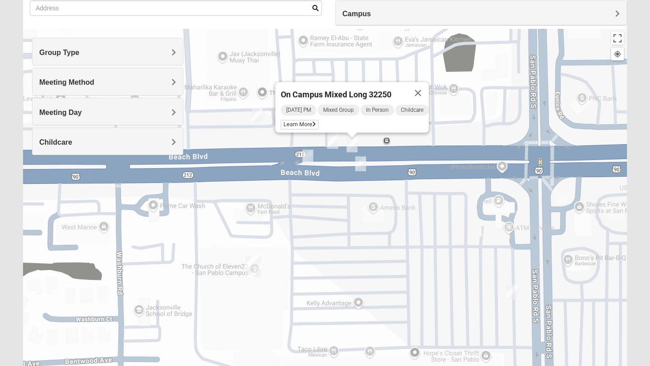
click at [361, 167] on img "Mixed Salas 32250" at bounding box center [360, 164] width 11 height 15
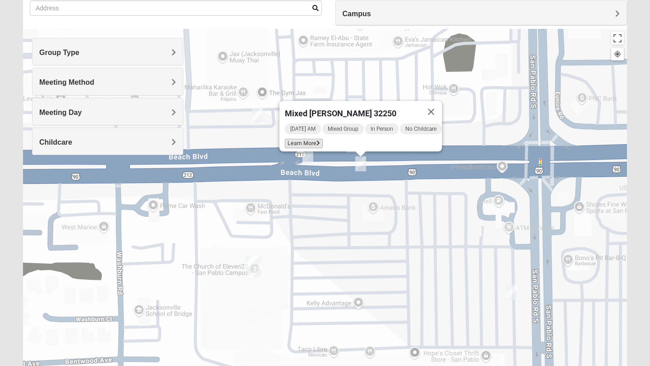
click at [308, 139] on span "Learn More" at bounding box center [304, 143] width 38 height 9
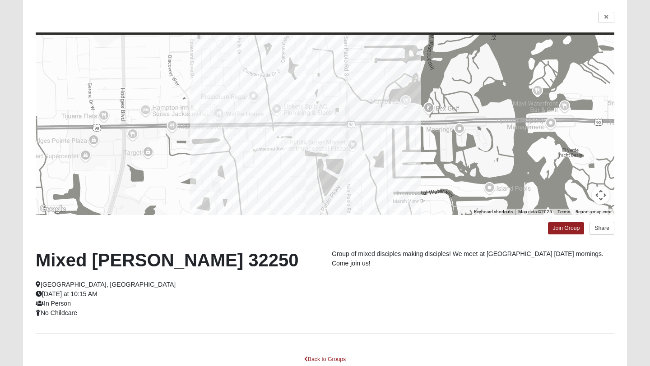
scroll to position [64, 0]
click at [601, 19] on link at bounding box center [606, 17] width 16 height 11
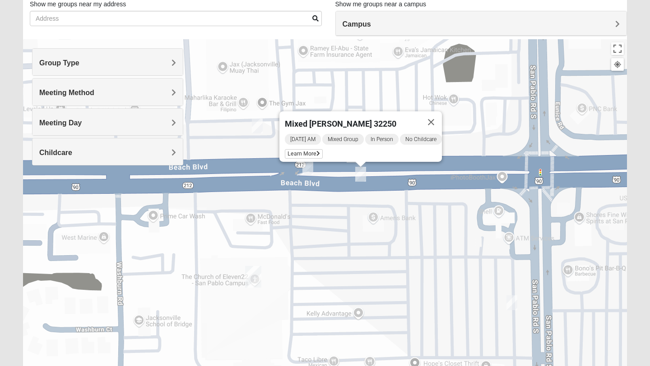
click at [257, 128] on img "On Campus Mixed Vito 32233" at bounding box center [257, 126] width 11 height 15
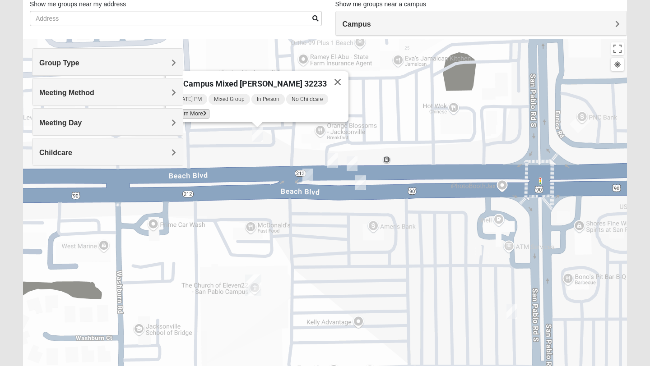
click at [200, 109] on span "Learn More" at bounding box center [191, 113] width 38 height 9
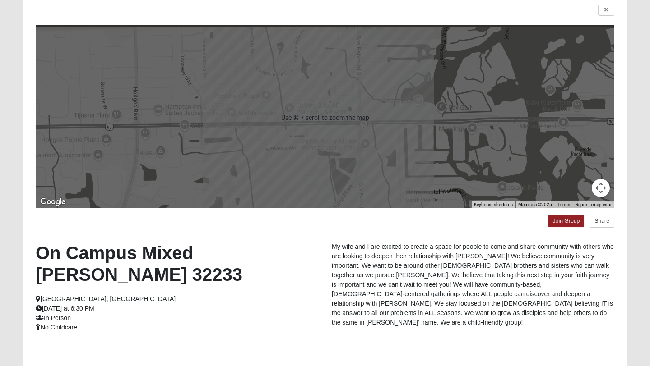
scroll to position [127, 0]
